Goal: Check status

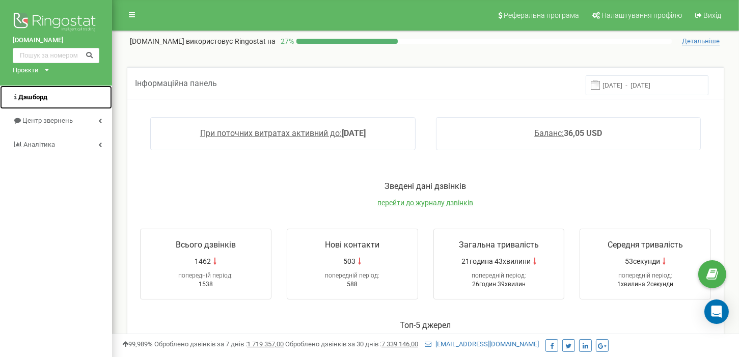
click at [41, 98] on span "Дашборд" at bounding box center [32, 97] width 29 height 8
click at [627, 83] on input "[DATE] - [DATE]" at bounding box center [647, 85] width 123 height 20
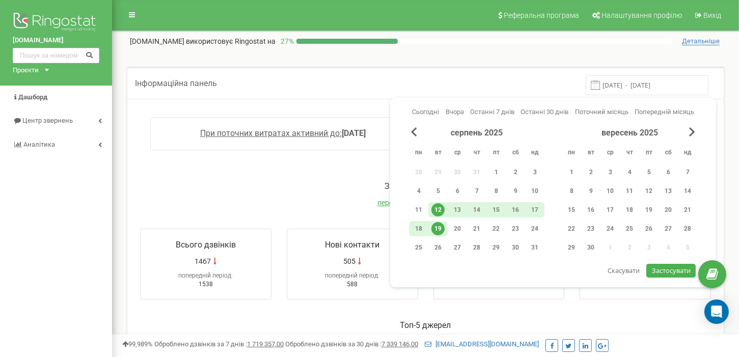
click at [439, 229] on div "19" at bounding box center [437, 228] width 13 height 13
click at [660, 271] on span "Застосувати" at bounding box center [671, 270] width 39 height 9
type input "[DATE] - [DATE]"
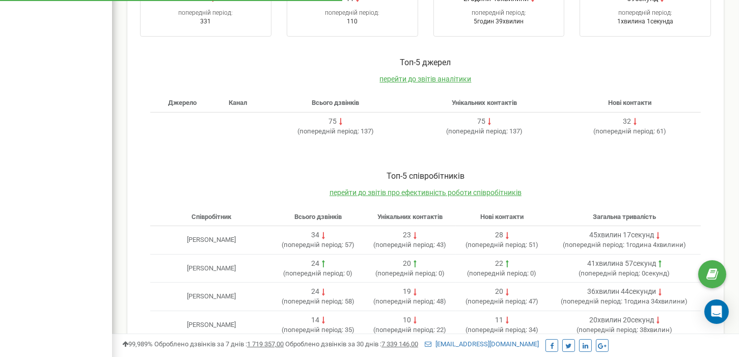
scroll to position [313, 0]
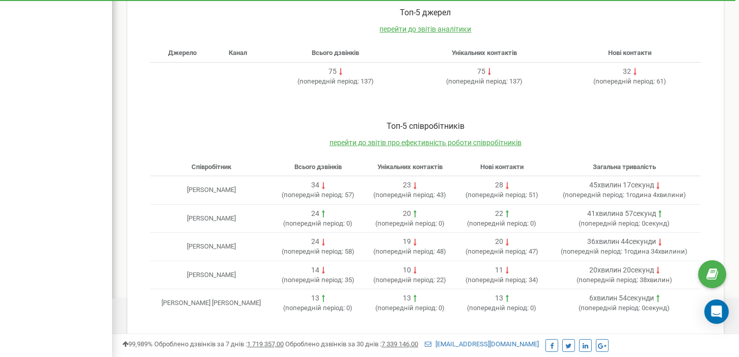
click at [136, 286] on div "Toп-5 співробітників перейти до звітів про ефективність роботи співробітників С…" at bounding box center [425, 223] width 591 height 227
